Goal: Browse casually: Explore the website without a specific task or goal

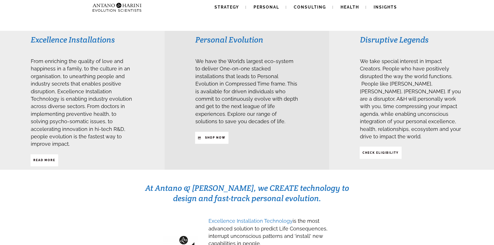
scroll to position [134, 0]
drag, startPoint x: 36, startPoint y: 63, endPoint x: 103, endPoint y: 67, distance: 66.6
click at [103, 67] on span "From enriching the quality of love and happiness in a family, to the culture in…" at bounding box center [81, 101] width 101 height 93
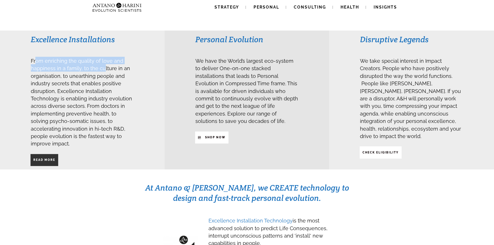
click at [51, 158] on strong "Read More" at bounding box center [44, 159] width 22 height 3
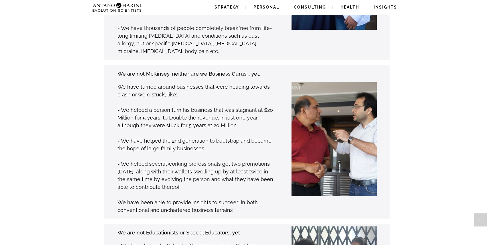
scroll to position [585, 0]
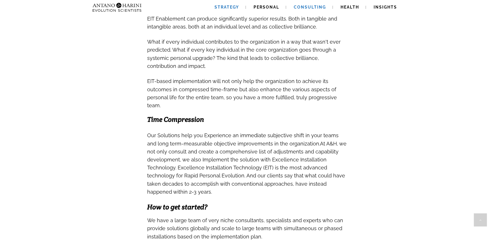
scroll to position [450, 0]
click at [131, 5] on img at bounding box center [117, 7] width 54 height 15
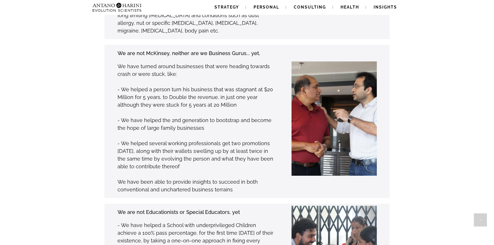
scroll to position [605, 0]
click at [348, 6] on span "Health" at bounding box center [350, 7] width 19 height 5
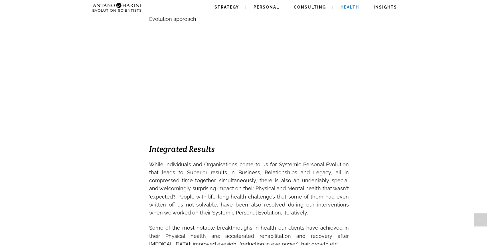
scroll to position [325, 0]
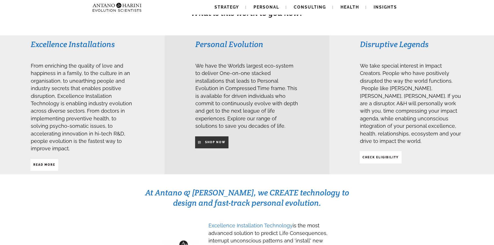
click at [220, 141] on strong "SHop NOW" at bounding box center [215, 142] width 21 height 3
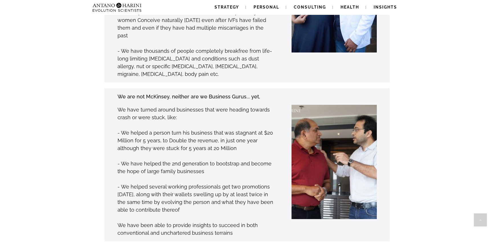
scroll to position [562, 0]
